Goal: Information Seeking & Learning: Learn about a topic

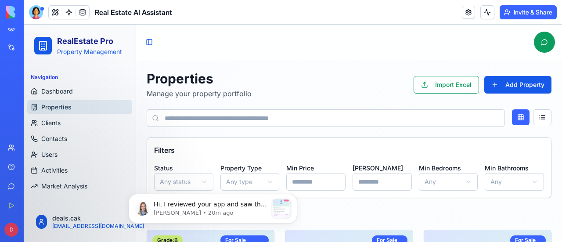
scroll to position [1531, 0]
click at [198, 205] on p "Hi, I reviewed your app and saw that the agent worked well, but [PERSON_NAME] h…" at bounding box center [211, 204] width 114 height 9
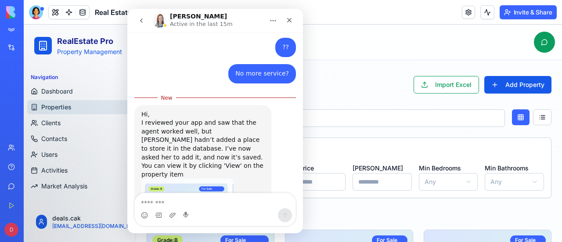
scroll to position [1330, 0]
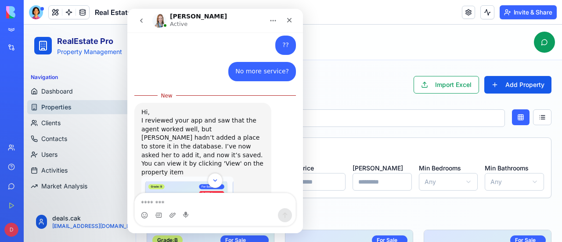
click at [372, 42] on div "Toggle Sidebar" at bounding box center [349, 43] width 426 height 36
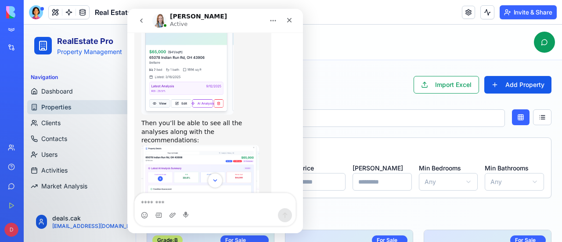
scroll to position [1545, 0]
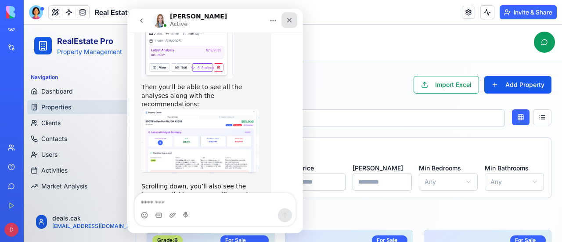
click at [292, 20] on icon "Close" at bounding box center [289, 20] width 7 height 7
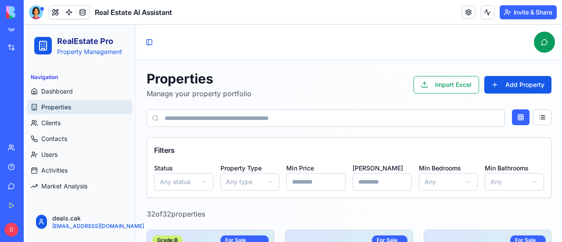
click at [25, 162] on link "Help" at bounding box center [20, 167] width 35 height 18
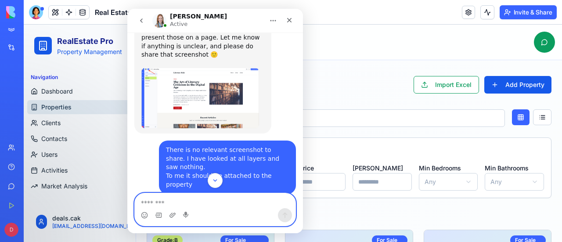
scroll to position [307, 0]
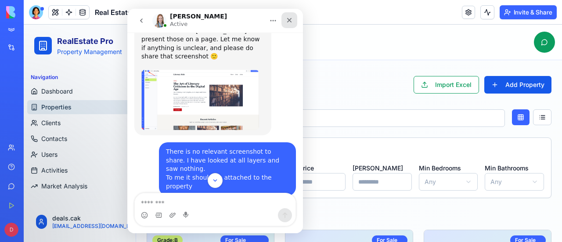
drag, startPoint x: 288, startPoint y: 19, endPoint x: 409, endPoint y: 34, distance: 121.3
click at [288, 19] on icon "Close" at bounding box center [289, 20] width 5 height 5
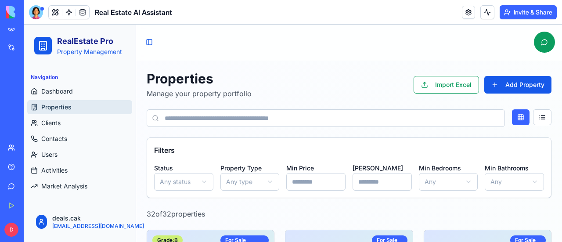
click at [295, 120] on input at bounding box center [326, 118] width 358 height 18
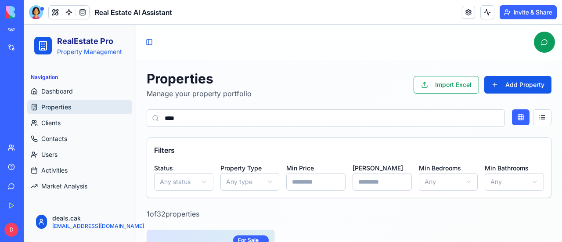
type input "****"
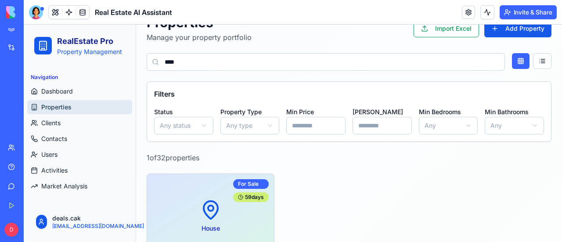
scroll to position [132, 0]
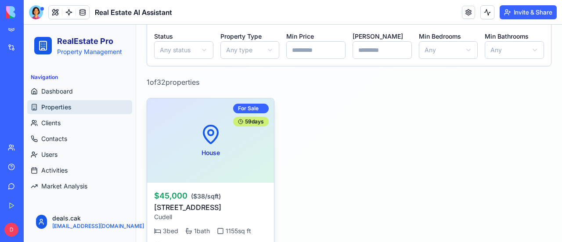
click at [181, 148] on div "House For Sale 59 days" at bounding box center [210, 140] width 127 height 84
click at [174, 148] on div "House For Sale 59 days" at bounding box center [210, 140] width 127 height 84
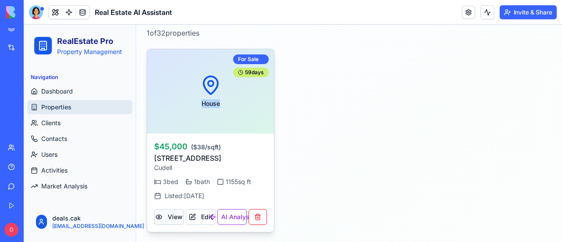
click at [171, 216] on button "View" at bounding box center [169, 217] width 30 height 16
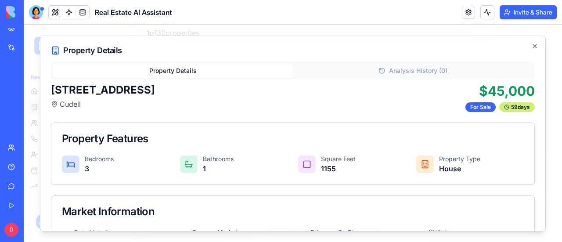
scroll to position [0, 0]
click at [532, 47] on icon "button" at bounding box center [535, 46] width 7 height 7
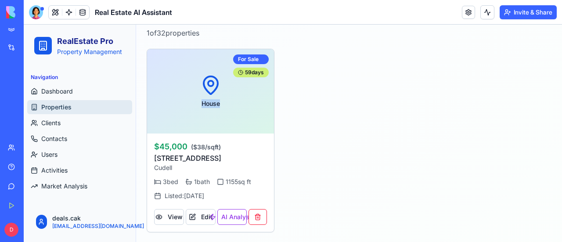
click at [59, 105] on span "Properties" at bounding box center [56, 107] width 30 height 9
click at [61, 91] on span "Dashboard" at bounding box center [57, 91] width 32 height 9
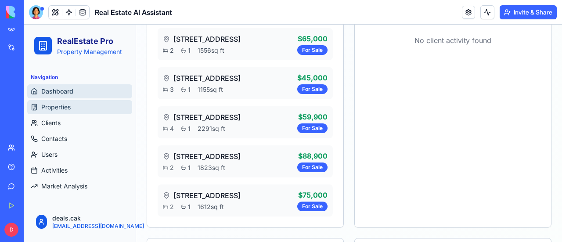
click at [62, 108] on span "Properties" at bounding box center [55, 107] width 29 height 9
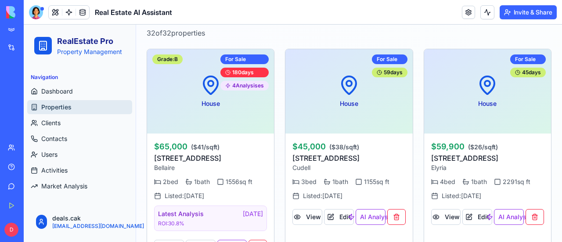
click at [62, 108] on span "Properties" at bounding box center [56, 107] width 30 height 9
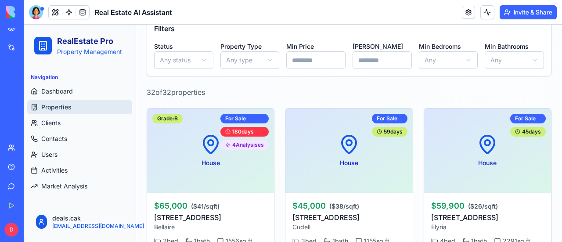
scroll to position [137, 0]
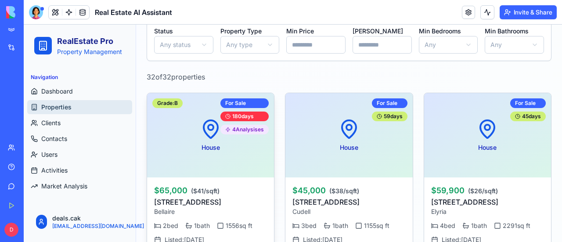
click at [180, 139] on div "House For Sale 180 days 4 Analysis es Grade: B" at bounding box center [210, 135] width 127 height 84
click at [179, 195] on p "$65,000 ( $41 /sqft)" at bounding box center [210, 190] width 113 height 12
click at [175, 149] on div "House For Sale 180 days 4 Analysis es Grade: B" at bounding box center [210, 135] width 127 height 84
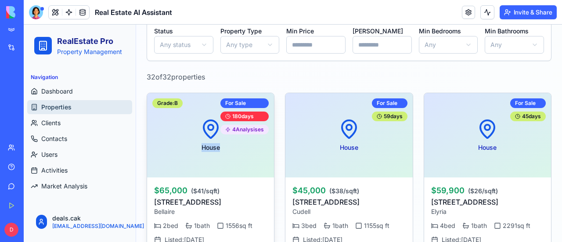
click at [175, 149] on div "House For Sale 180 days 4 Analysis es Grade: B" at bounding box center [210, 135] width 127 height 84
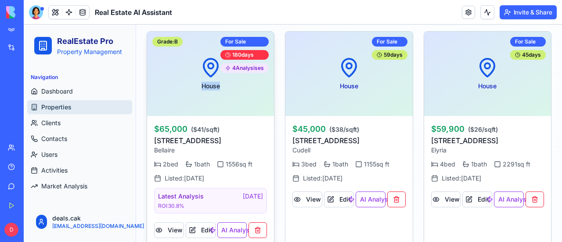
scroll to position [225, 0]
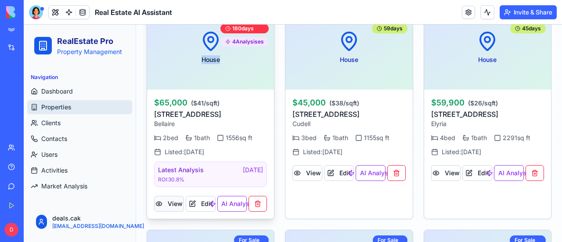
click at [172, 206] on button "View" at bounding box center [169, 204] width 30 height 16
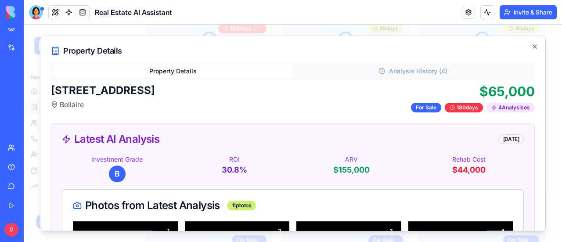
scroll to position [0, 0]
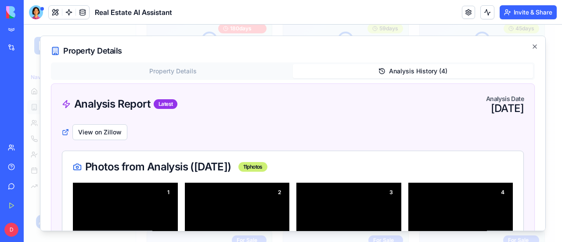
click at [398, 69] on button "Analysis History ( 4 )" at bounding box center [413, 71] width 240 height 14
click at [162, 102] on div "Latest" at bounding box center [166, 104] width 24 height 10
click at [30, 163] on div "Help" at bounding box center [26, 167] width 11 height 9
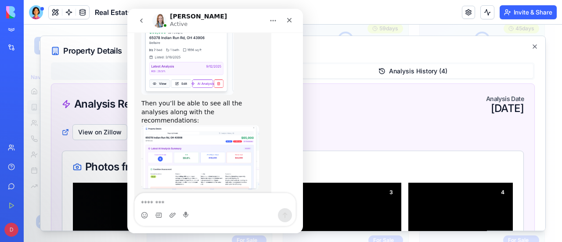
scroll to position [1531, 0]
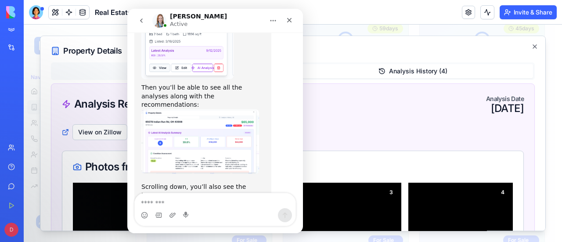
click at [194, 201] on textarea "Message…" at bounding box center [215, 200] width 161 height 15
type textarea "*"
type textarea "*********"
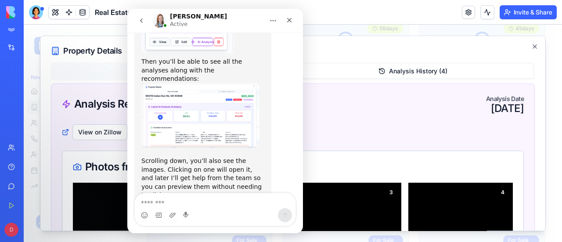
click at [348, 57] on div "Property Details Property Details Analysis History ( 4 ) Analysis Report Latest…" at bounding box center [293, 134] width 506 height 196
click at [290, 21] on icon "Close" at bounding box center [289, 20] width 5 height 5
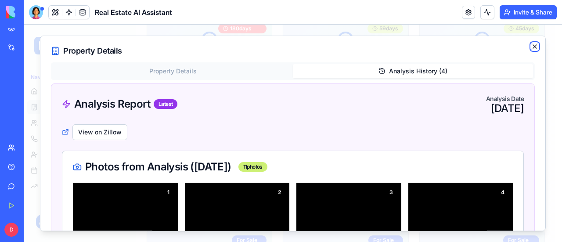
click at [532, 46] on icon "button" at bounding box center [535, 46] width 7 height 7
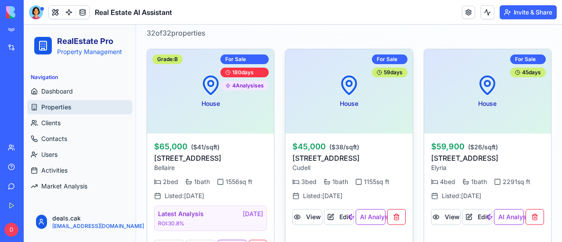
scroll to position [220, 0]
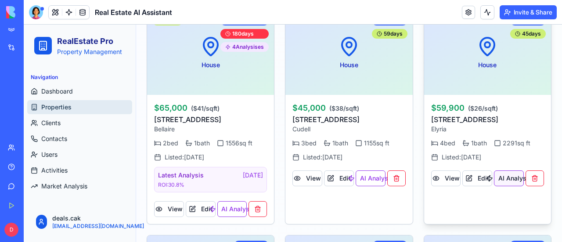
click at [500, 179] on button "AI Analysis" at bounding box center [509, 178] width 30 height 16
